Goal: Task Accomplishment & Management: Use online tool/utility

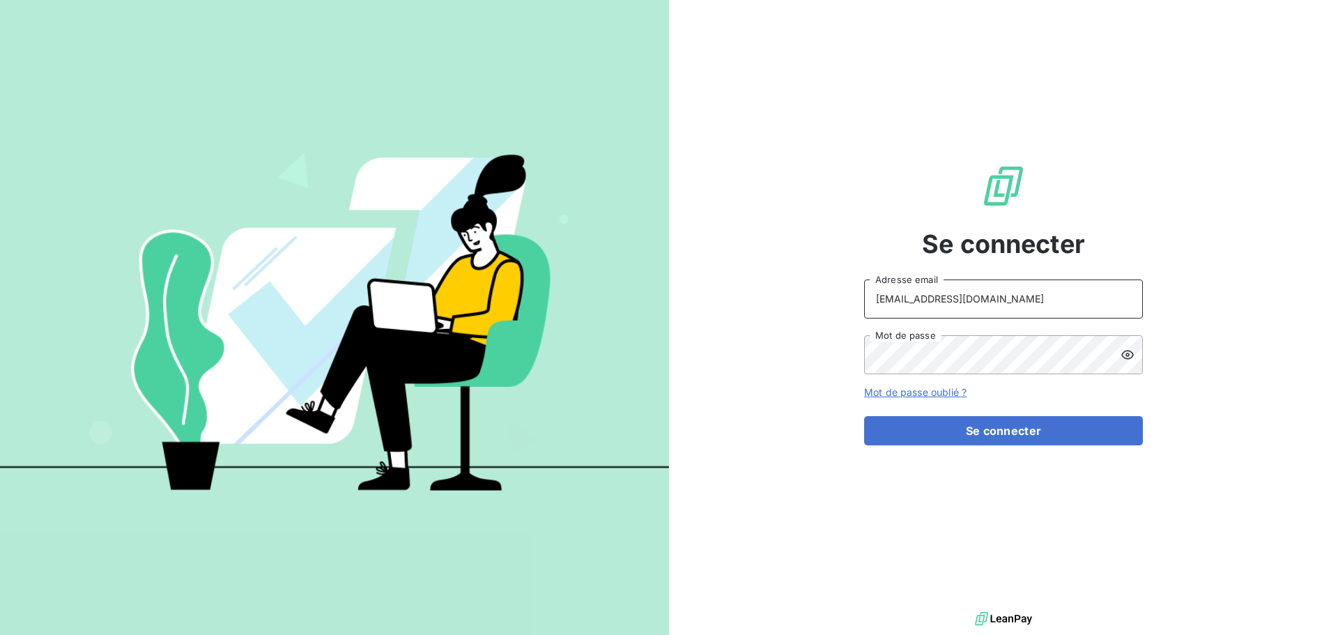
click at [990, 301] on input "[EMAIL_ADDRESS][DOMAIN_NAME]" at bounding box center [1003, 298] width 279 height 39
type input "[EMAIL_ADDRESS][DOMAIN_NAME]"
click at [986, 430] on button "Se connecter" at bounding box center [1003, 430] width 279 height 29
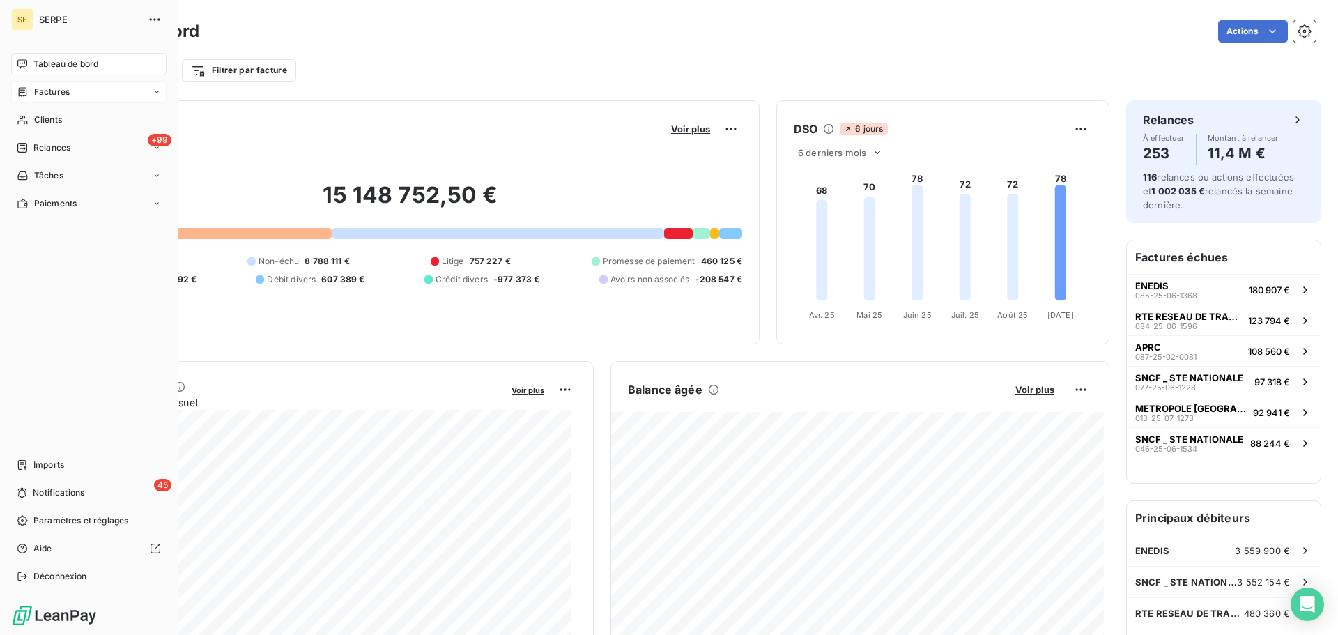
click at [64, 93] on span "Factures" at bounding box center [52, 92] width 36 height 13
click at [65, 121] on span "Factures" at bounding box center [51, 120] width 36 height 13
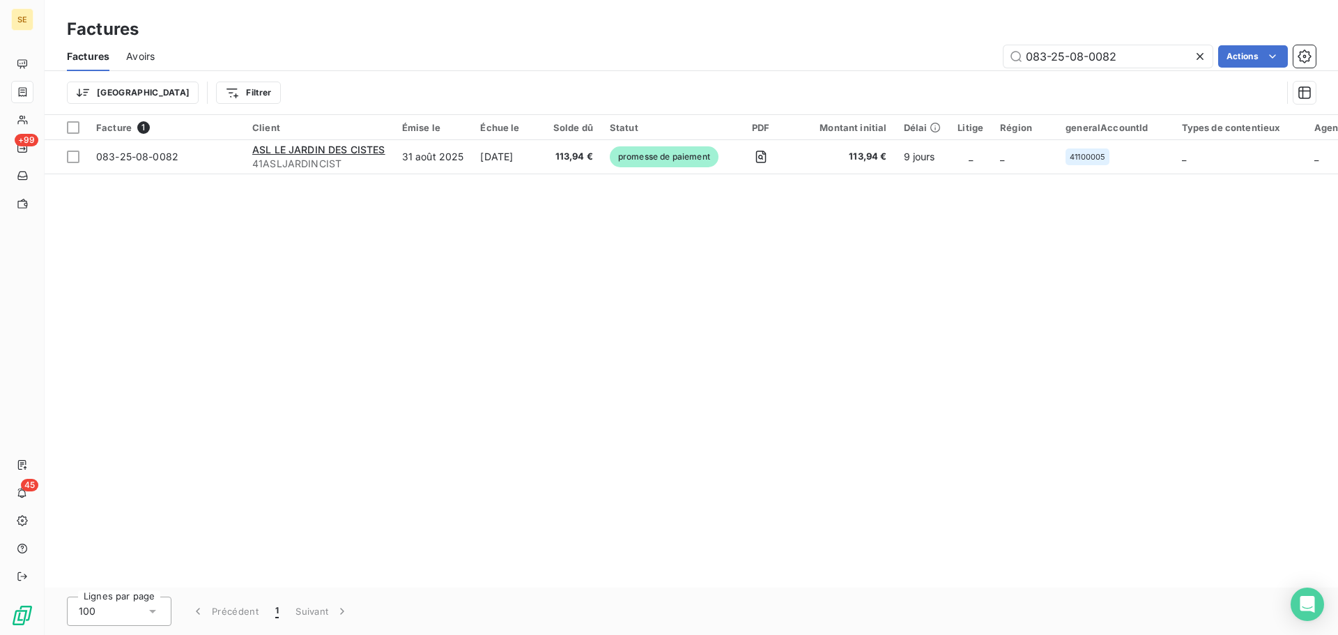
drag, startPoint x: 1144, startPoint y: 59, endPoint x: 761, endPoint y: 75, distance: 383.0
click at [761, 75] on div "Factures Avoirs 083-25-08-0082 Actions Trier Filtrer" at bounding box center [692, 78] width 1294 height 72
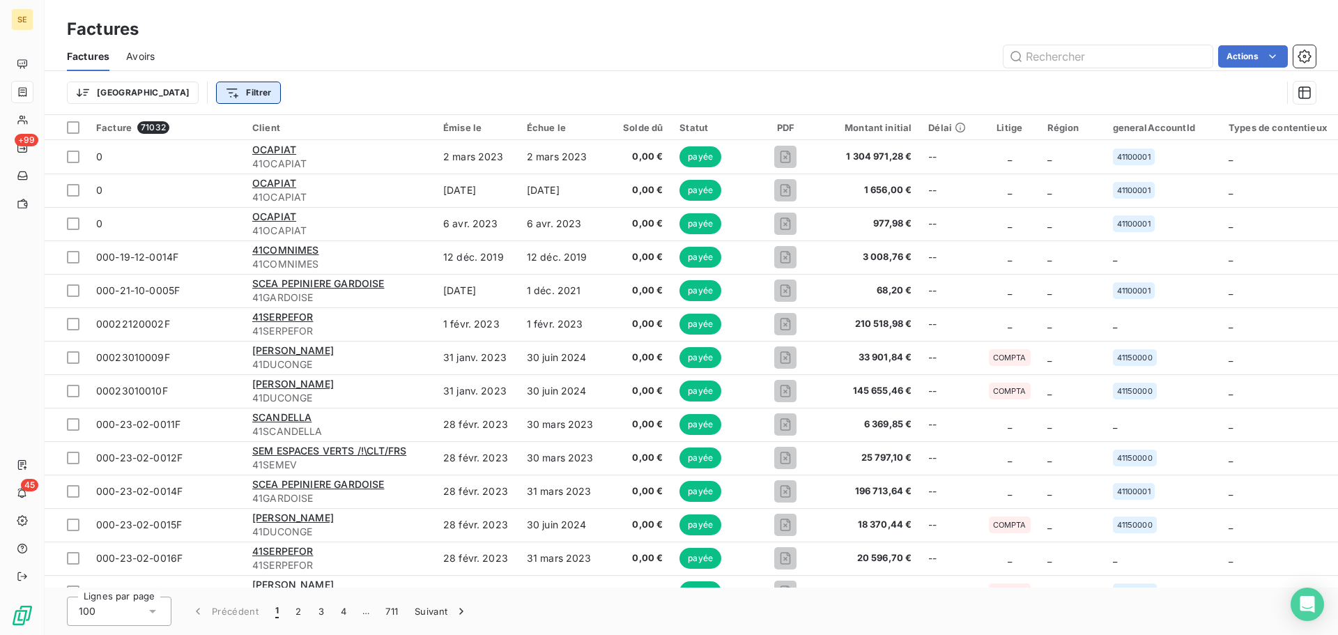
click at [199, 93] on html "SE +99 45 Factures Factures Avoirs Actions Trier Filtrer Facture 71032 Client É…" at bounding box center [669, 317] width 1338 height 635
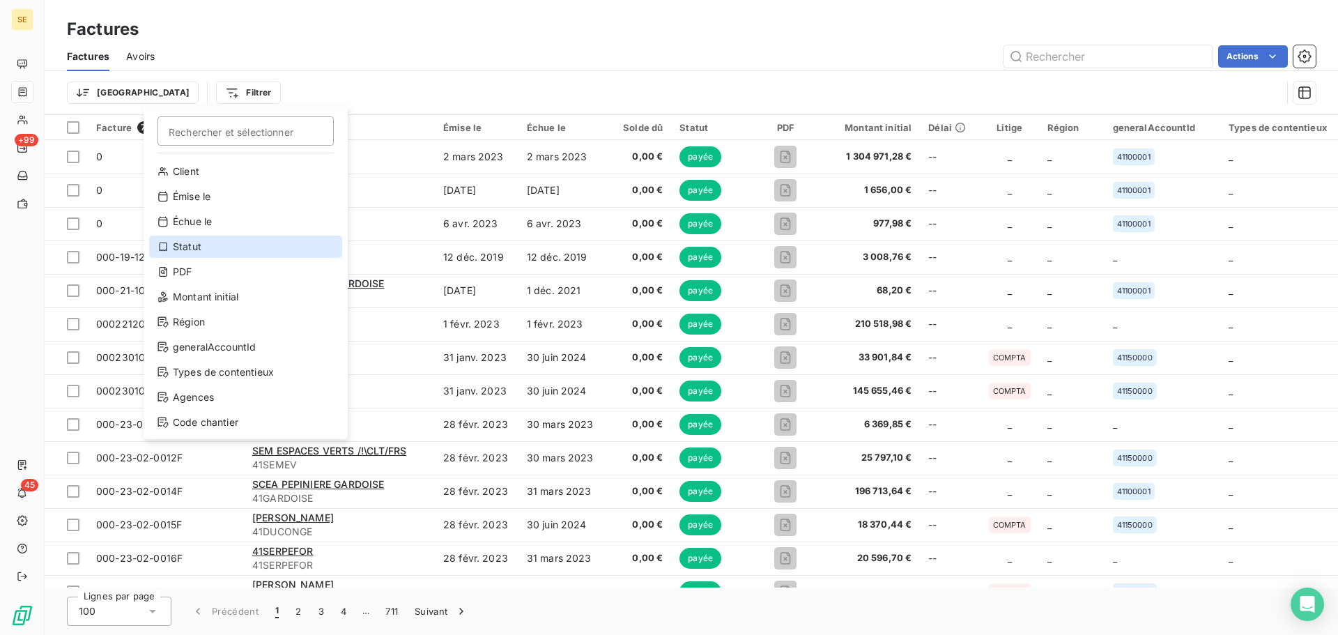
click at [197, 249] on div "Statut" at bounding box center [245, 247] width 193 height 22
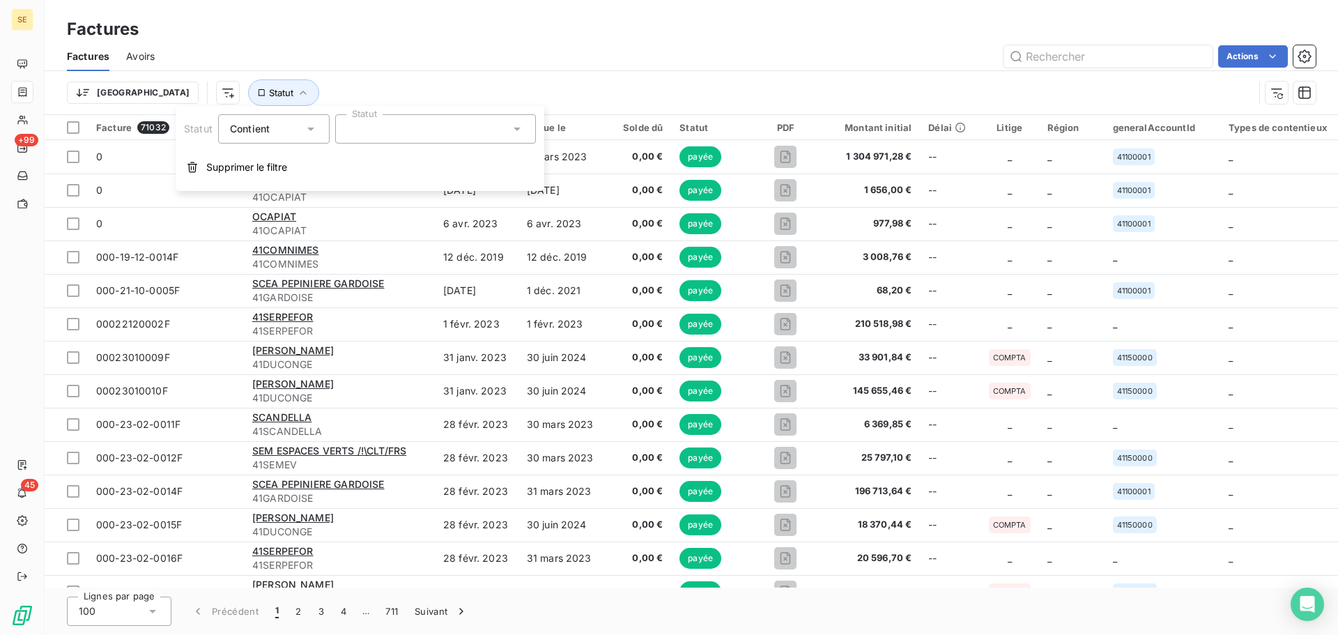
click at [522, 123] on icon at bounding box center [517, 129] width 14 height 14
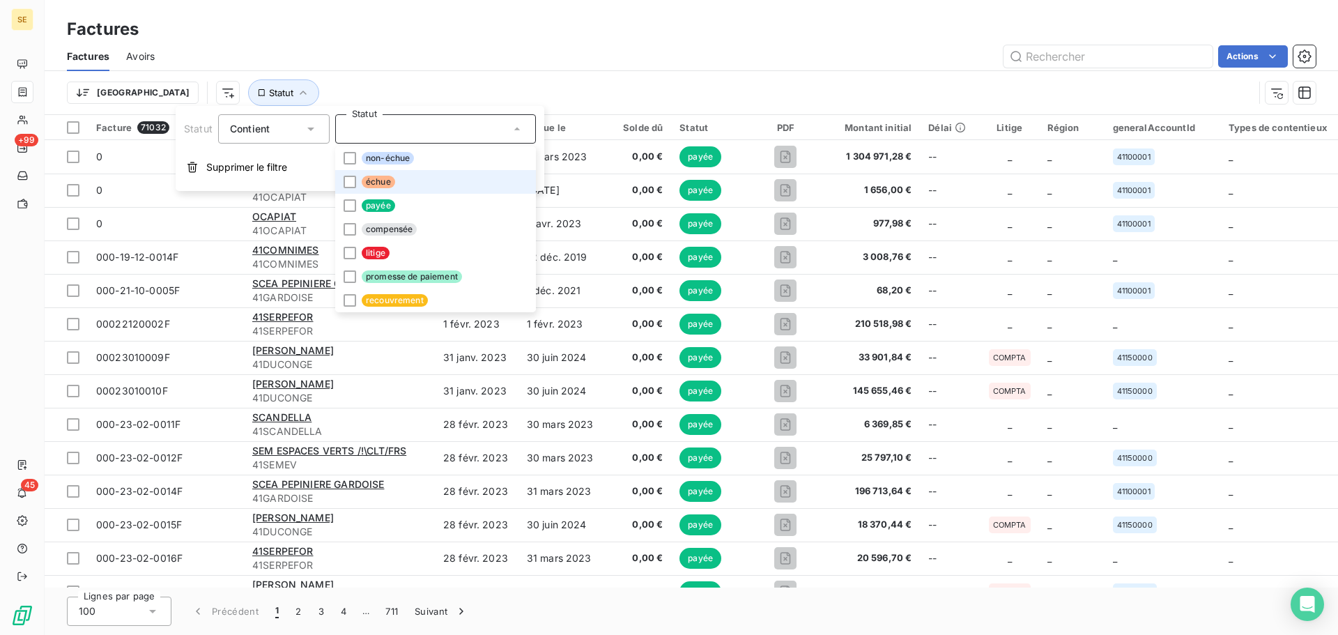
click at [391, 179] on span "échue" at bounding box center [378, 182] width 33 height 13
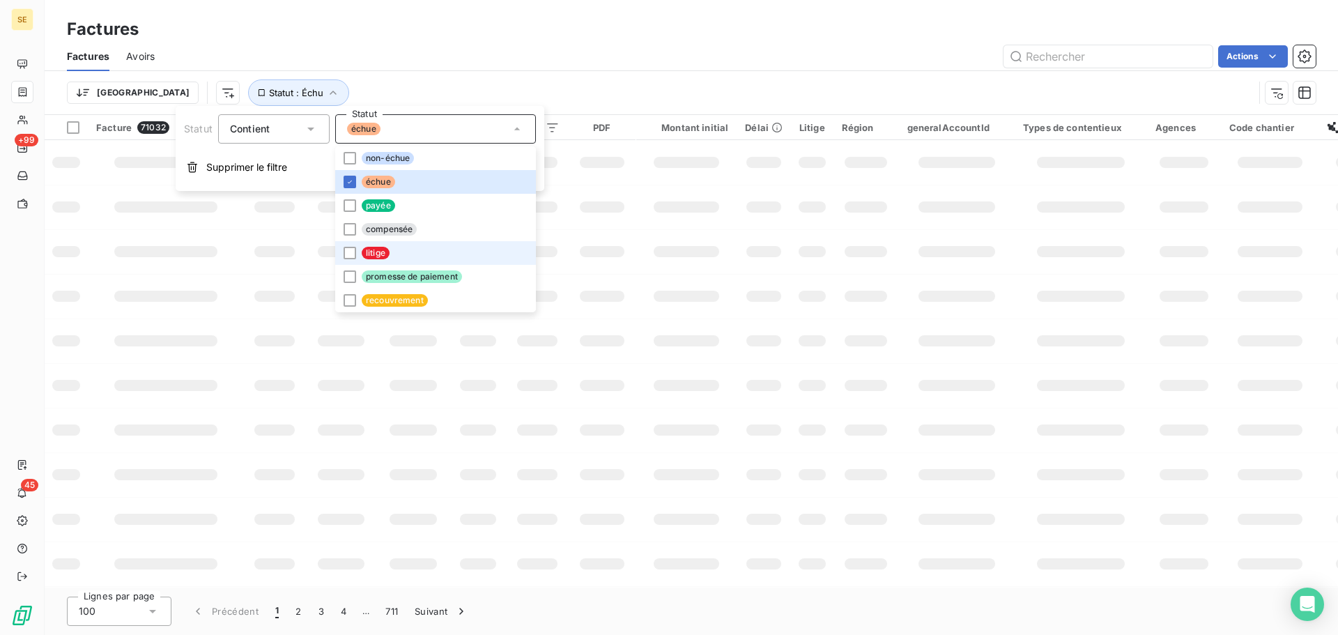
click at [374, 258] on span "litige" at bounding box center [376, 253] width 28 height 13
click at [382, 277] on span "promesse de paiement" at bounding box center [412, 276] width 100 height 13
click at [573, 53] on div "Actions" at bounding box center [743, 56] width 1144 height 22
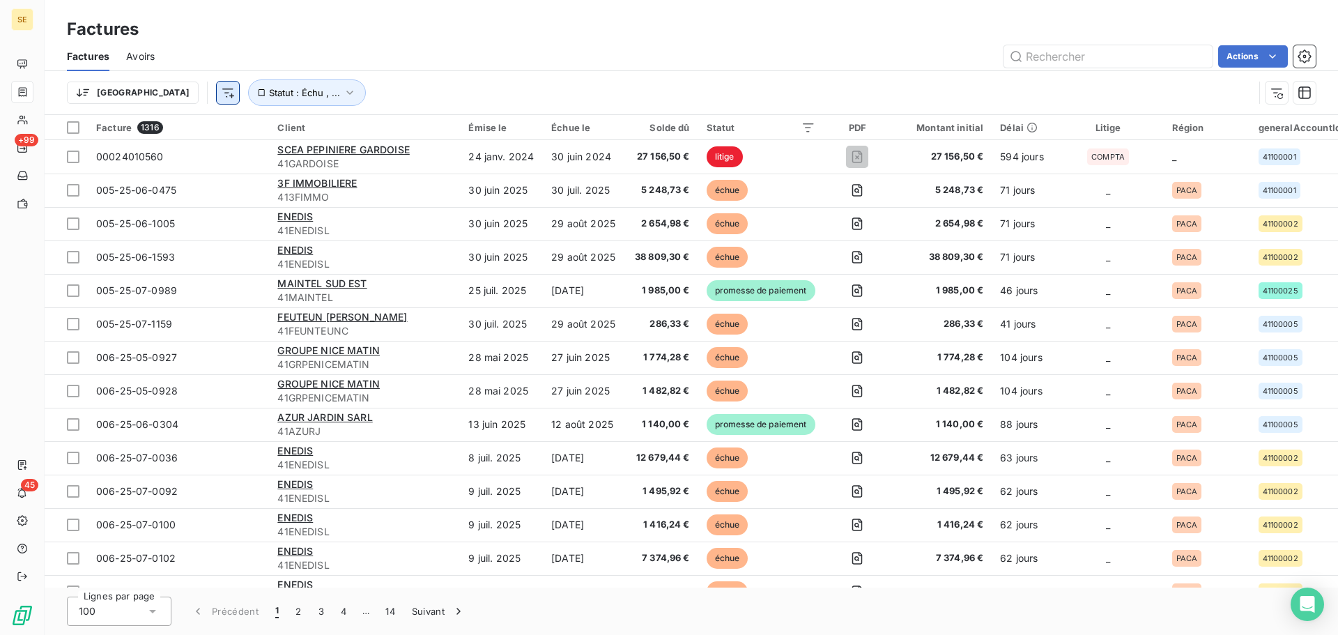
click at [149, 95] on html "SE +99 45 Factures Factures Avoirs Actions Trier Statut : Échu , ... Facture 13…" at bounding box center [669, 317] width 1338 height 635
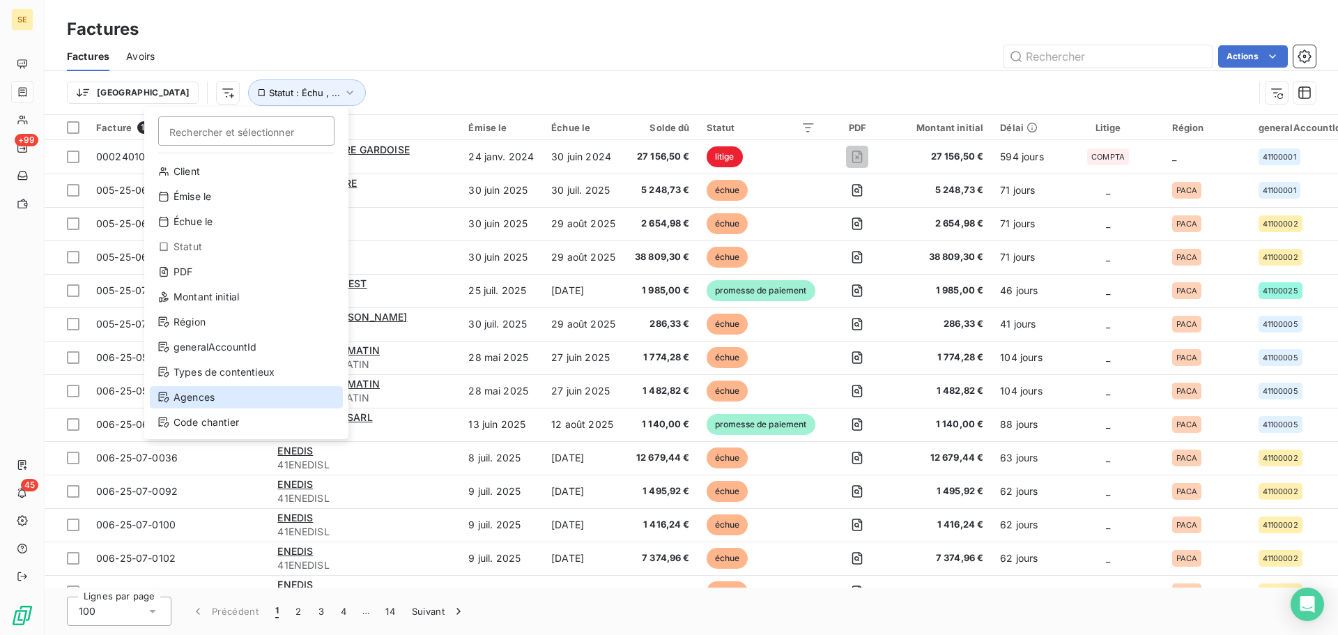
click at [205, 397] on div "Agences" at bounding box center [246, 397] width 193 height 22
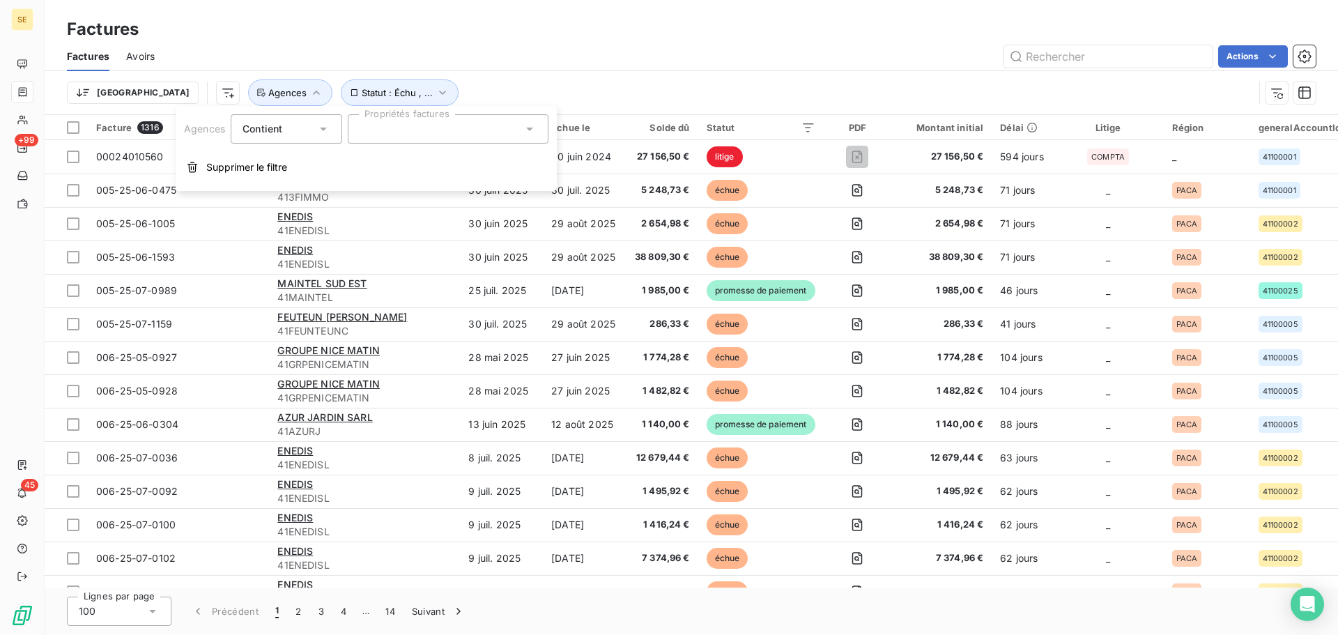
click at [401, 138] on div at bounding box center [448, 128] width 201 height 29
click at [385, 162] on span "038" at bounding box center [388, 163] width 15 height 8
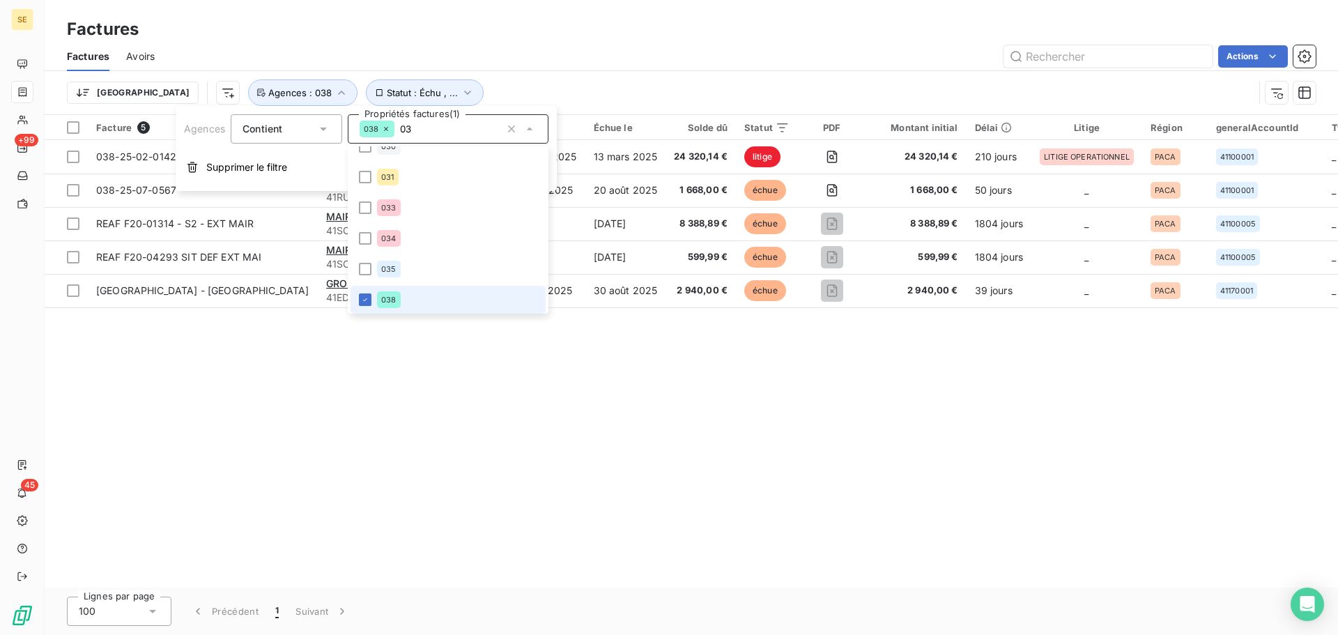
type input "0"
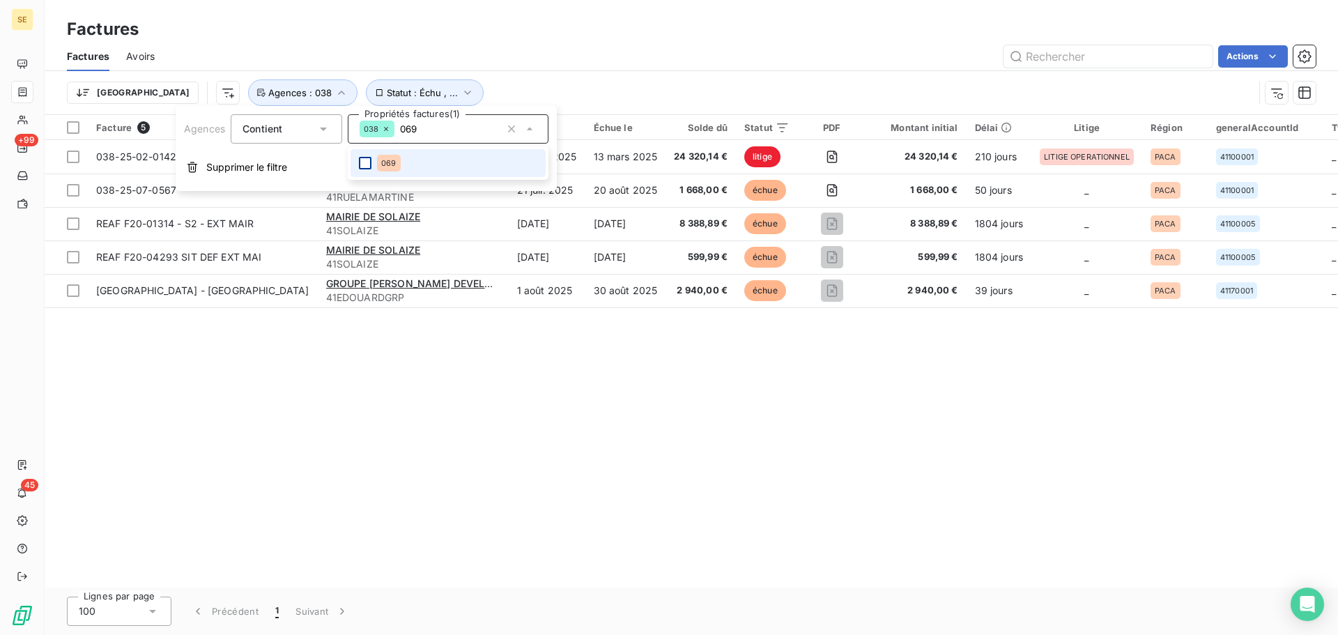
click at [367, 164] on div at bounding box center [365, 163] width 13 height 13
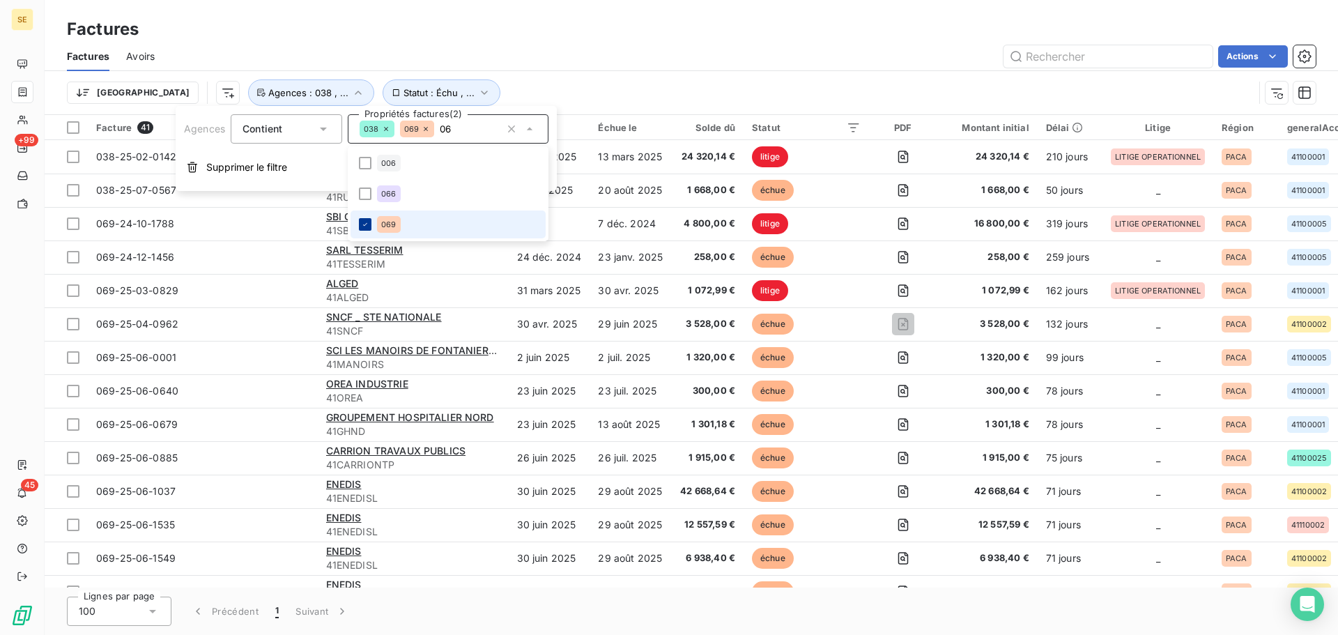
type input "0"
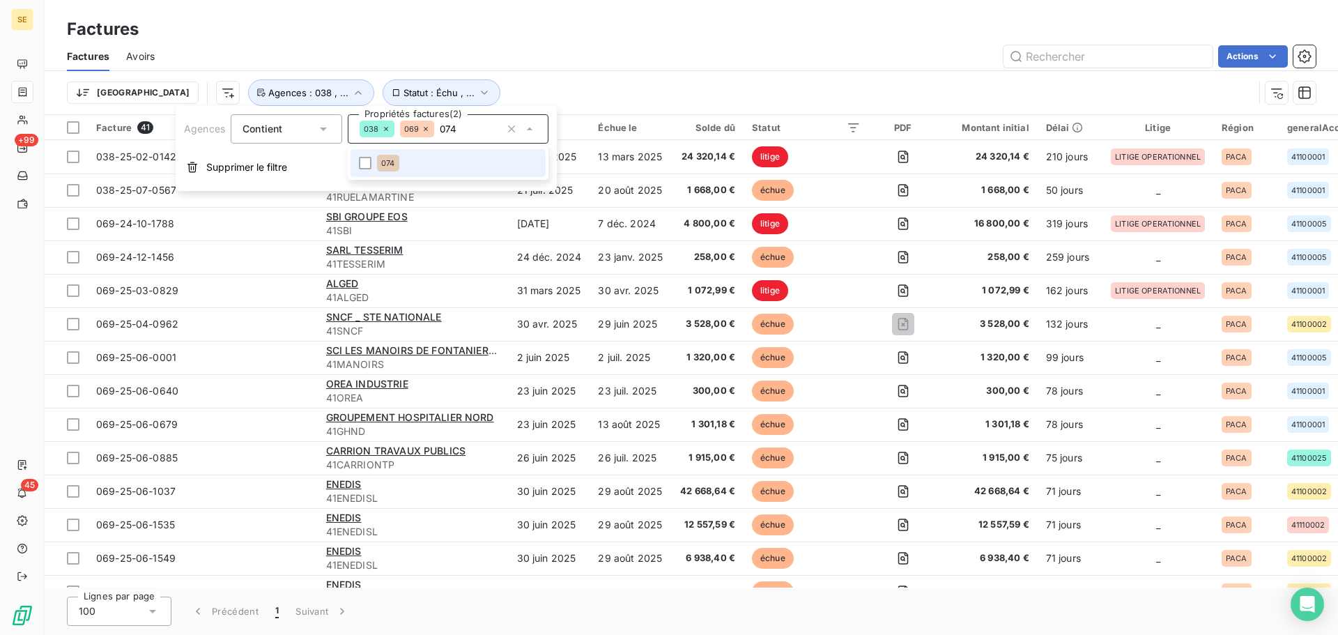
type input "074"
click at [367, 164] on div at bounding box center [365, 163] width 13 height 13
click at [615, 78] on div "Trier Statut : Échu , ... Agences : 038 , ..." at bounding box center [691, 92] width 1249 height 43
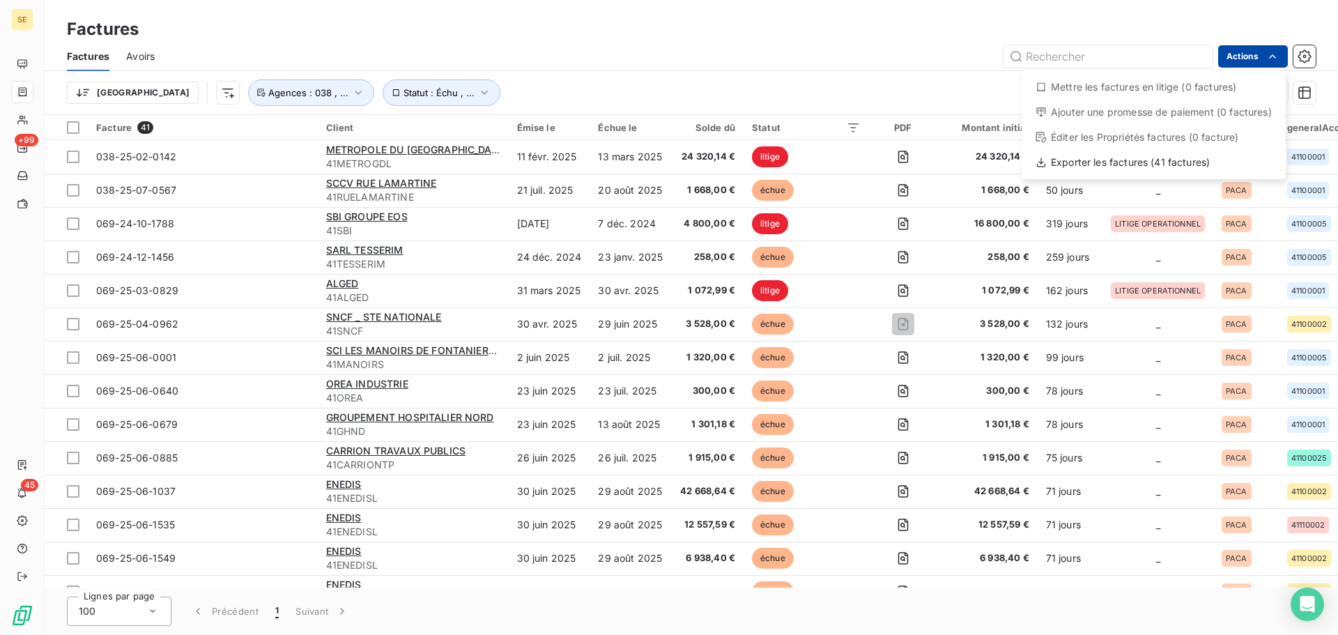
click at [1241, 61] on html "SE +99 45 Factures Factures Avoirs Actions Mettre les factures en litige (0 fac…" at bounding box center [669, 317] width 1338 height 635
click at [1142, 160] on div "Exporter les factures (41 factures)" at bounding box center [1153, 162] width 253 height 22
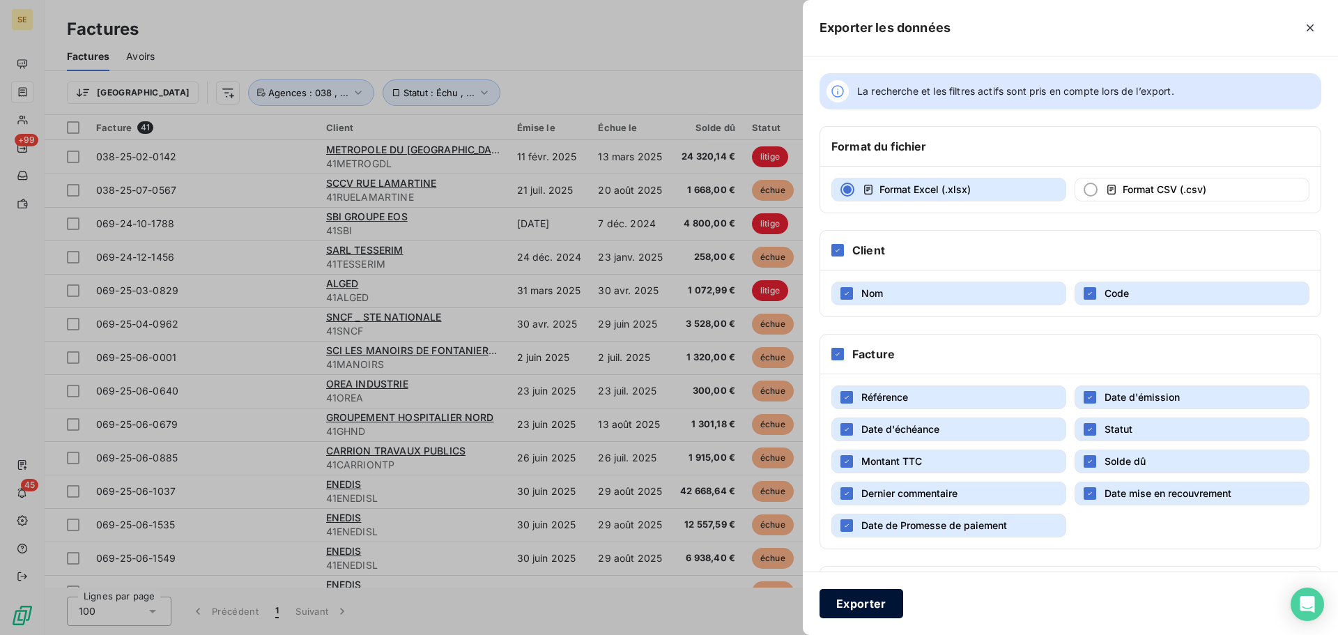
click at [840, 611] on button "Exporter" at bounding box center [862, 603] width 84 height 29
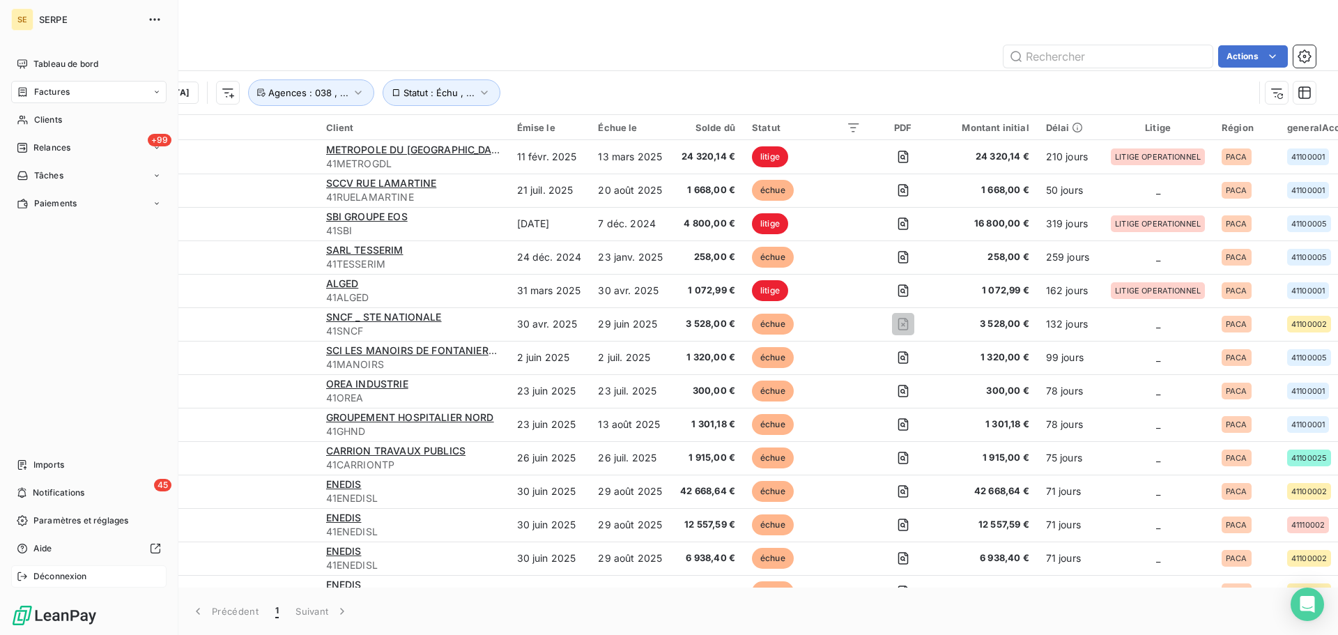
click at [68, 576] on span "Déconnexion" at bounding box center [60, 576] width 54 height 13
